Goal: Task Accomplishment & Management: Use online tool/utility

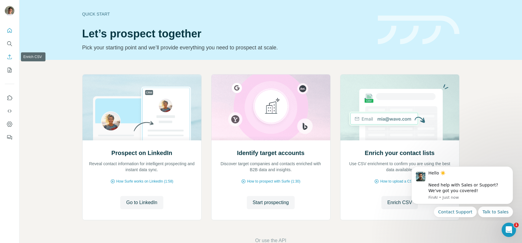
click at [9, 59] on icon "Enrich CSV" at bounding box center [9, 56] width 4 height 4
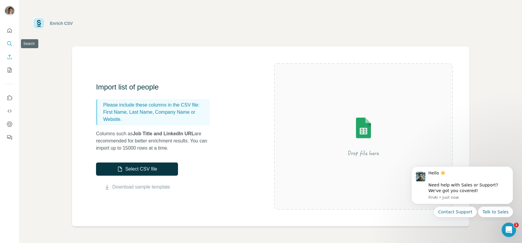
click at [10, 43] on icon "Search" at bounding box center [9, 43] width 4 height 4
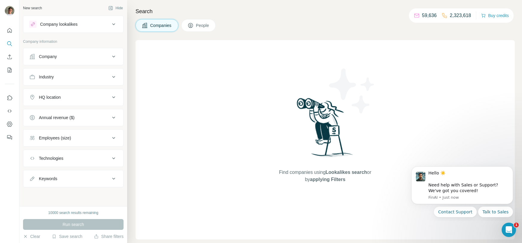
click at [102, 58] on div "Company" at bounding box center [69, 56] width 81 height 6
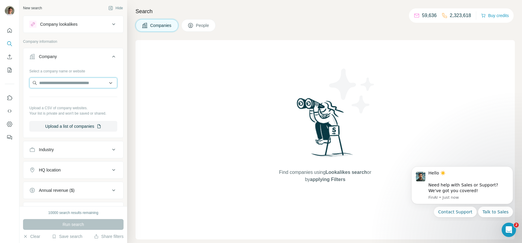
click at [70, 82] on input "text" at bounding box center [73, 82] width 88 height 11
click at [61, 124] on button "Upload a list of companies" at bounding box center [73, 126] width 88 height 11
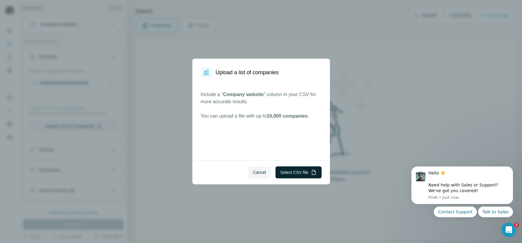
click at [295, 175] on button "Select CSV file" at bounding box center [298, 172] width 46 height 12
